Goal: Transaction & Acquisition: Download file/media

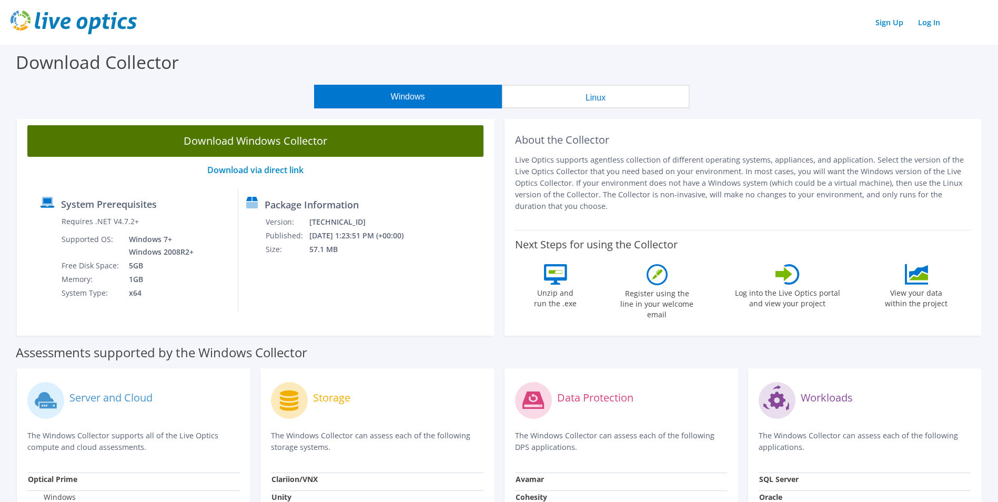
click at [421, 143] on link "Download Windows Collector" at bounding box center [255, 141] width 456 height 32
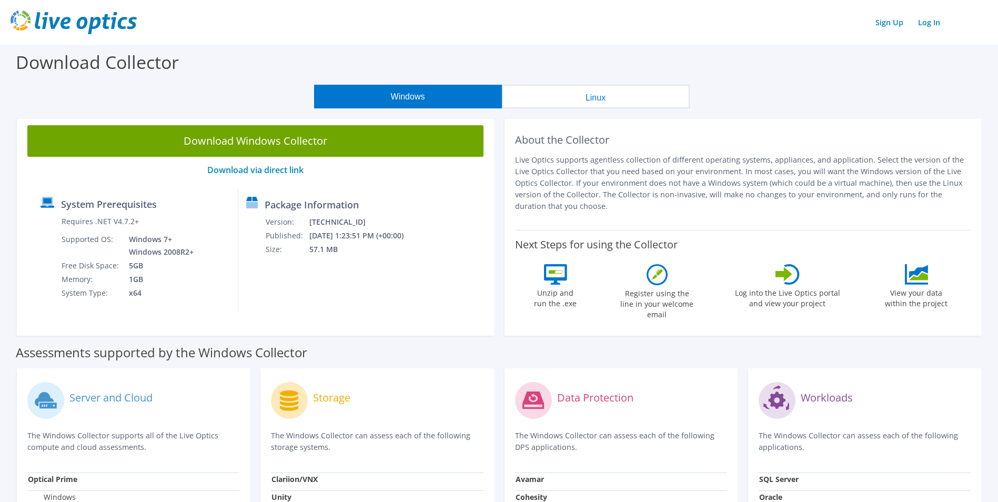
click at [543, 337] on div "Assessments supported by the Windows Collector" at bounding box center [499, 350] width 966 height 26
drag, startPoint x: 521, startPoint y: 278, endPoint x: 590, endPoint y: 312, distance: 76.5
click at [590, 312] on div "Next Steps for using the Collector Unzip and run the .exe Register using the li…" at bounding box center [743, 277] width 456 height 95
drag, startPoint x: 590, startPoint y: 312, endPoint x: 601, endPoint y: 309, distance: 11.5
click at [592, 317] on div "About the Collector Live Optics supports agentless collection of different oper…" at bounding box center [743, 225] width 477 height 221
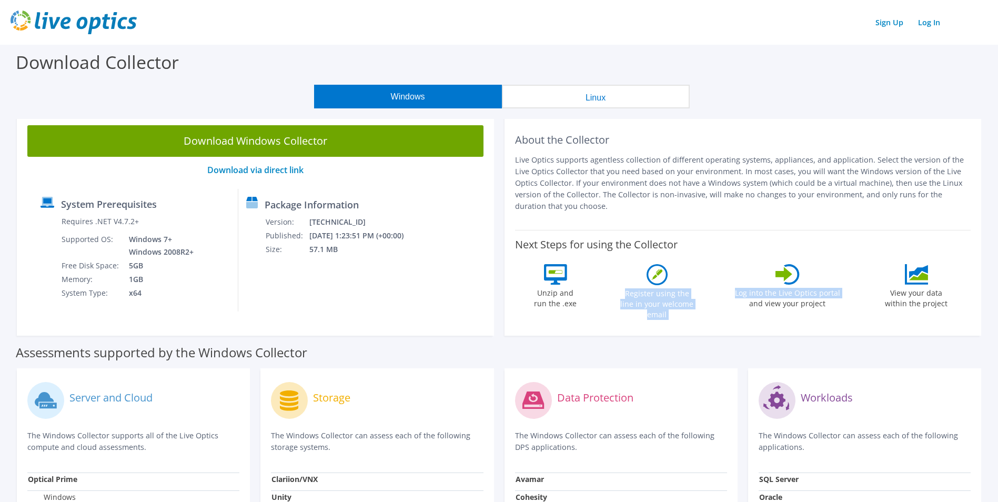
drag, startPoint x: 618, startPoint y: 277, endPoint x: 747, endPoint y: 325, distance: 137.5
click at [747, 325] on div "About the Collector Live Optics supports agentless collection of different oper…" at bounding box center [743, 225] width 477 height 221
drag, startPoint x: 747, startPoint y: 325, endPoint x: 683, endPoint y: 310, distance: 64.8
click at [683, 311] on div "Register using the line in your welcome email" at bounding box center [657, 294] width 79 height 61
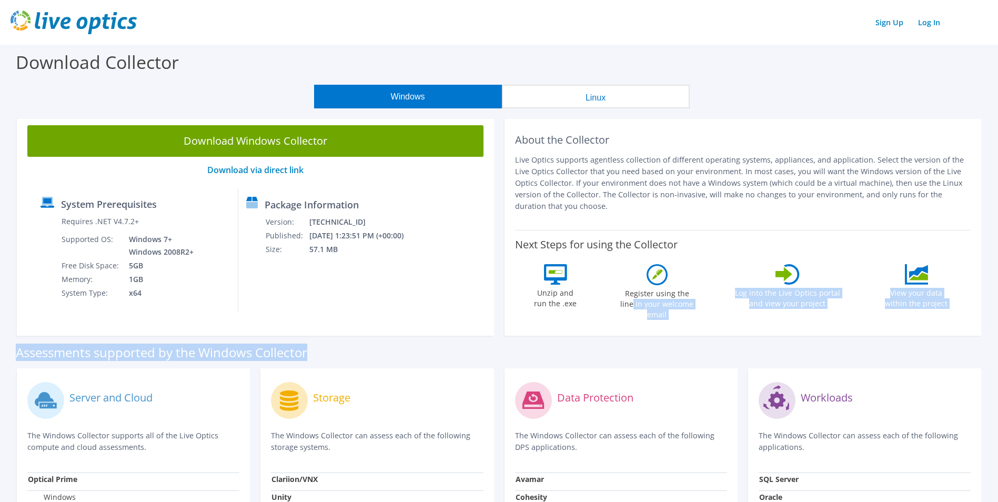
drag, startPoint x: 715, startPoint y: 287, endPoint x: 888, endPoint y: 337, distance: 180.3
click at [888, 337] on div "Download Windows Collector Download via direct link System Prerequisites Requir…" at bounding box center [498, 428] width 987 height 619
drag, startPoint x: 888, startPoint y: 337, endPoint x: 758, endPoint y: 295, distance: 137.1
click at [801, 305] on label "Log into the Live Optics portal and view your project" at bounding box center [787, 297] width 106 height 24
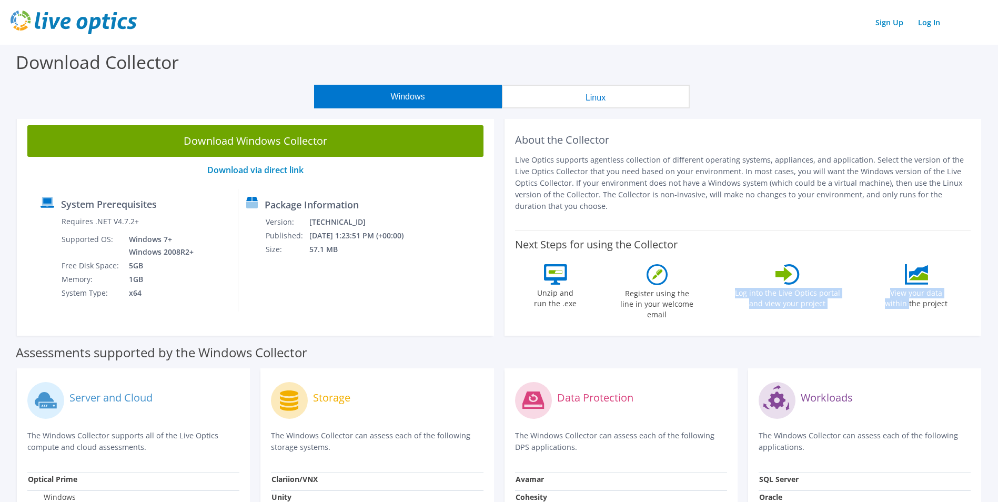
drag, startPoint x: 725, startPoint y: 288, endPoint x: 897, endPoint y: 319, distance: 174.7
click at [897, 319] on div "About the Collector Live Optics supports agentless collection of different oper…" at bounding box center [743, 225] width 477 height 221
drag, startPoint x: 897, startPoint y: 319, endPoint x: 867, endPoint y: 309, distance: 31.6
click at [869, 321] on div "About the Collector Live Optics supports agentless collection of different oper…" at bounding box center [743, 225] width 477 height 221
drag, startPoint x: 890, startPoint y: 293, endPoint x: 1010, endPoint y: 321, distance: 122.8
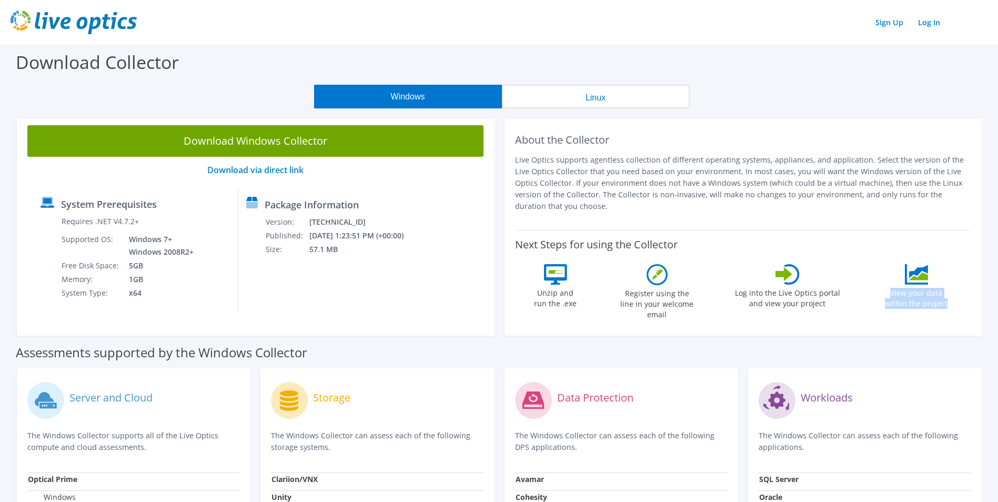
click at [997, 321] on html "Sign Up Log In Download Collector Windows Linux Download Windows Collector Down…" at bounding box center [499, 251] width 998 height 502
drag, startPoint x: 1010, startPoint y: 321, endPoint x: 904, endPoint y: 319, distance: 105.2
click at [904, 319] on div "About the Collector Live Optics supports agentless collection of different oper…" at bounding box center [743, 225] width 477 height 221
